Goal: Task Accomplishment & Management: Manage account settings

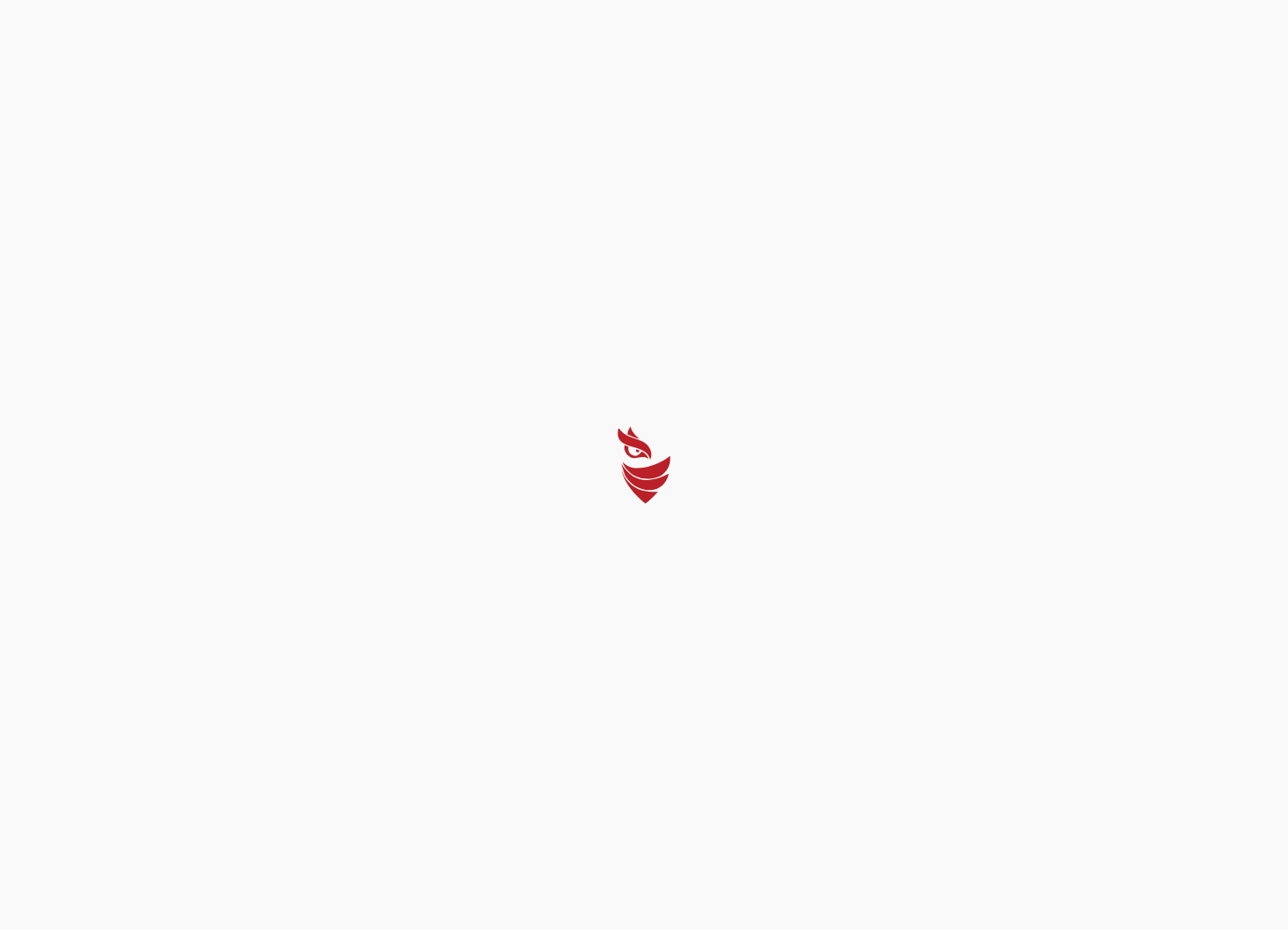
select select "English"
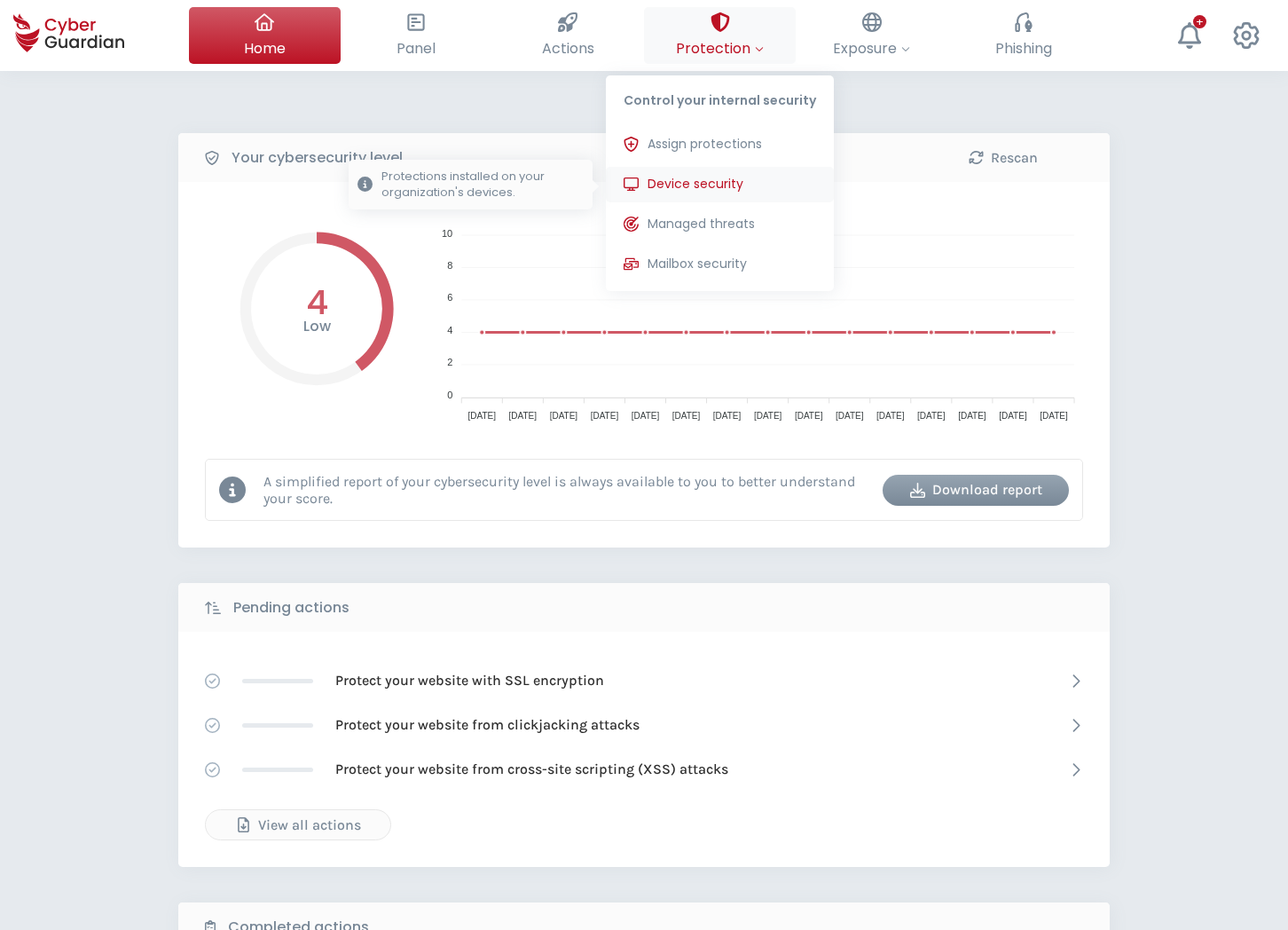
click at [689, 180] on span "Device security" at bounding box center [695, 184] width 96 height 19
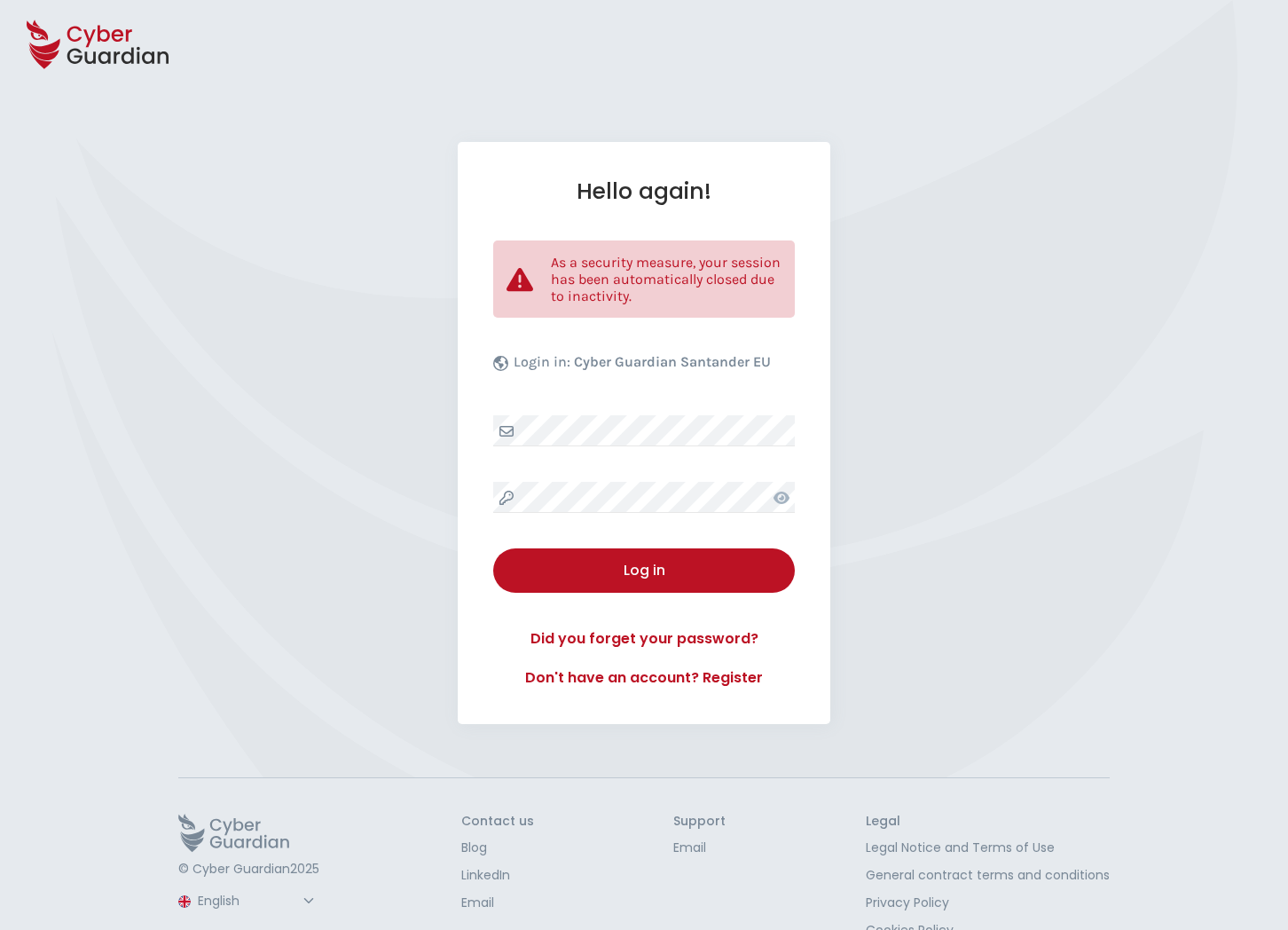
select select "English"
